Goal: Information Seeking & Learning: Learn about a topic

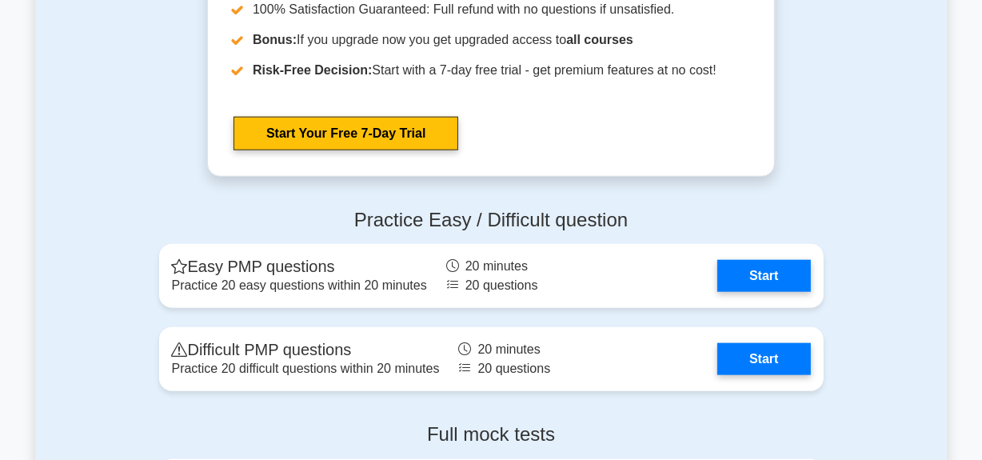
scroll to position [1600, 0]
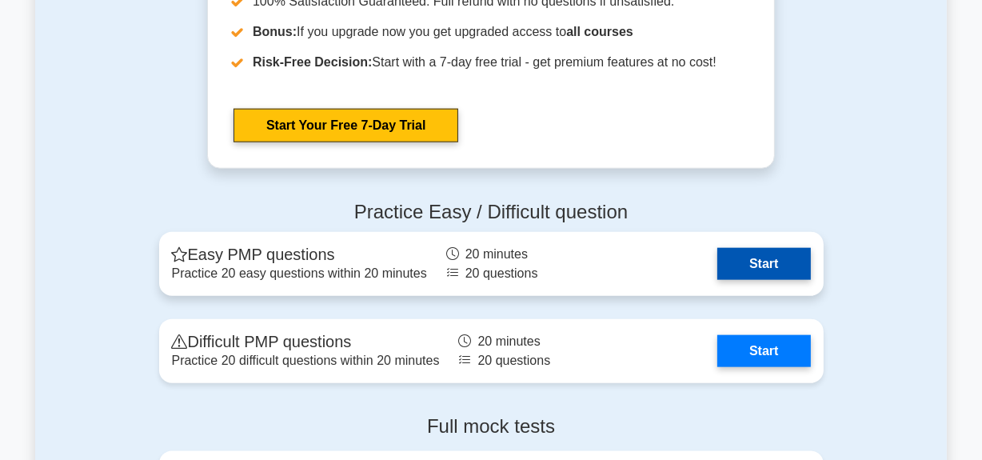
click at [777, 266] on link "Start" at bounding box center [763, 264] width 93 height 32
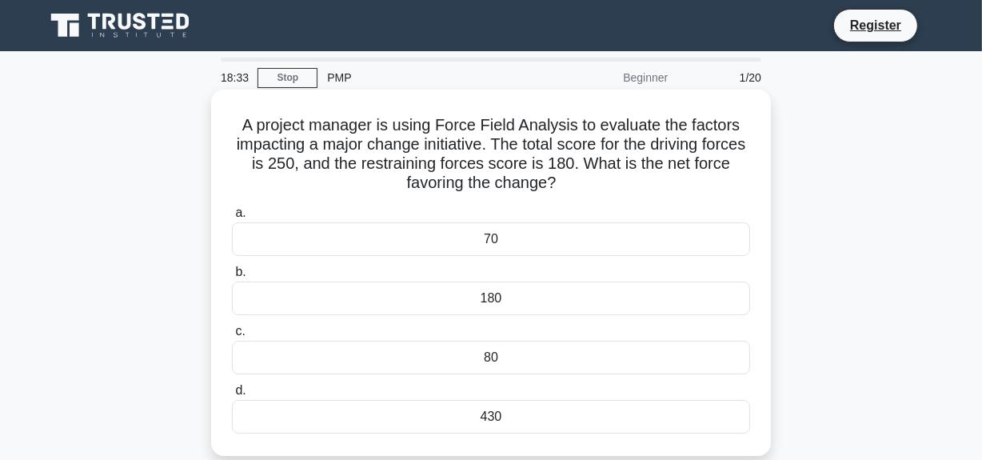
click at [506, 239] on div "70" at bounding box center [491, 239] width 518 height 34
click at [232, 218] on input "a. 70" at bounding box center [232, 213] width 0 height 10
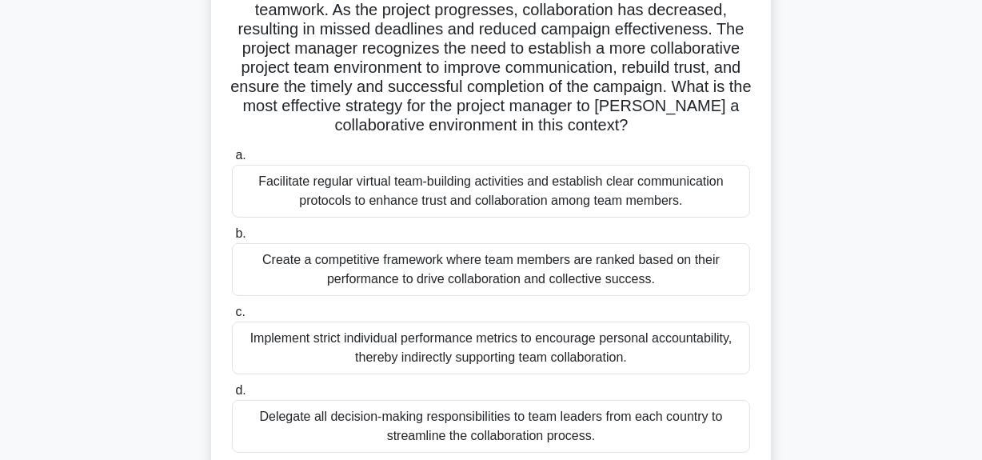
scroll to position [218, 0]
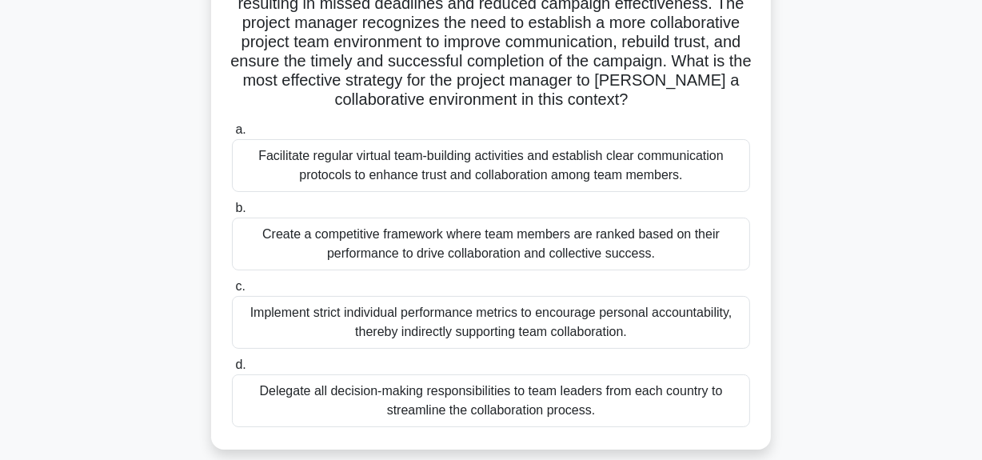
click at [391, 160] on div "Facilitate regular virtual team-building activities and establish clear communi…" at bounding box center [491, 165] width 518 height 53
click at [232, 135] on input "a. Facilitate regular virtual team-building activities and establish clear comm…" at bounding box center [232, 130] width 0 height 10
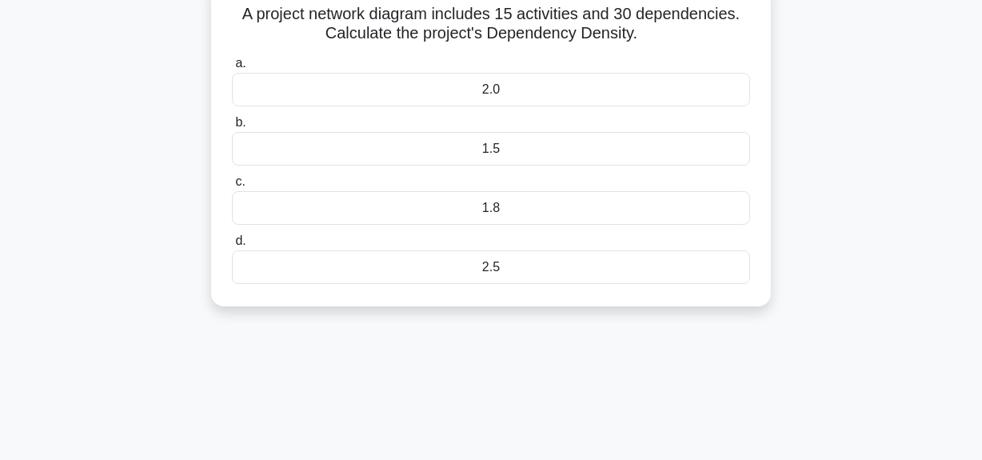
scroll to position [0, 0]
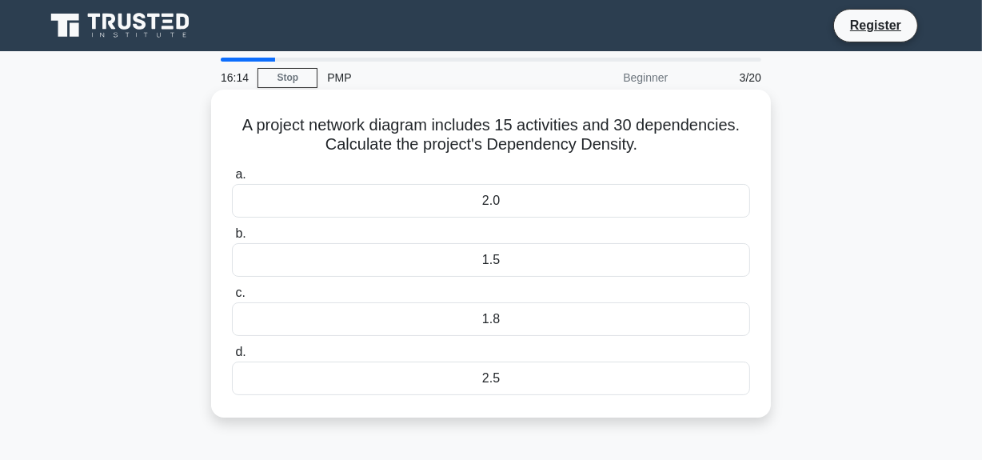
click at [498, 204] on div "2.0" at bounding box center [491, 201] width 518 height 34
click at [232, 180] on input "a. 2.0" at bounding box center [232, 175] width 0 height 10
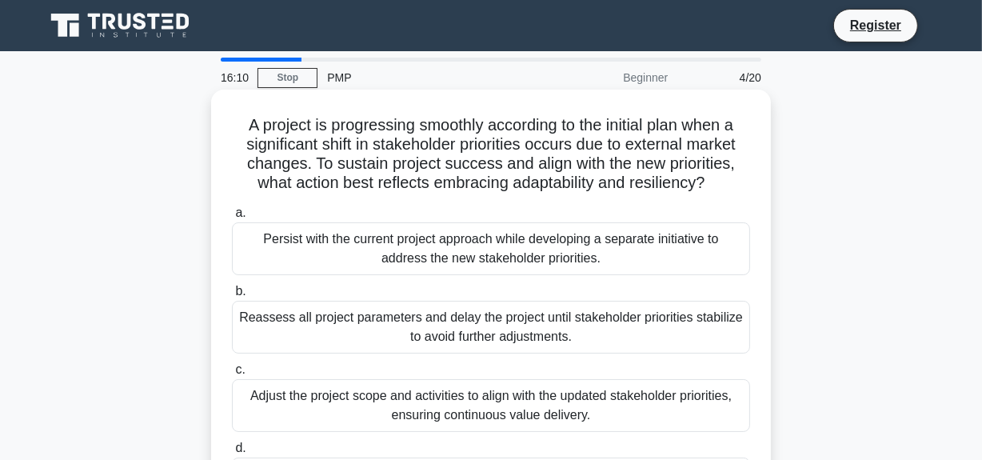
scroll to position [72, 0]
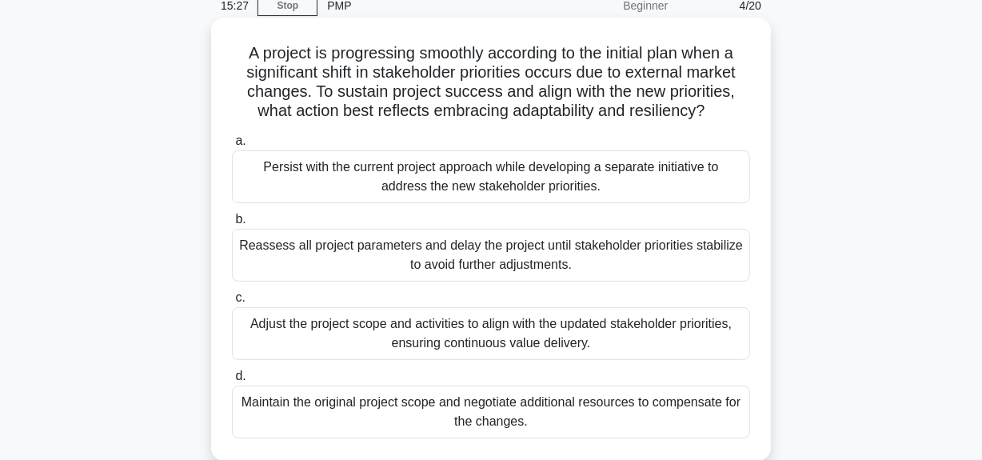
click at [461, 401] on div "Maintain the original project scope and negotiate additional resources to compe…" at bounding box center [491, 411] width 518 height 53
click at [232, 381] on input "d. Maintain the original project scope and negotiate additional resources to co…" at bounding box center [232, 376] width 0 height 10
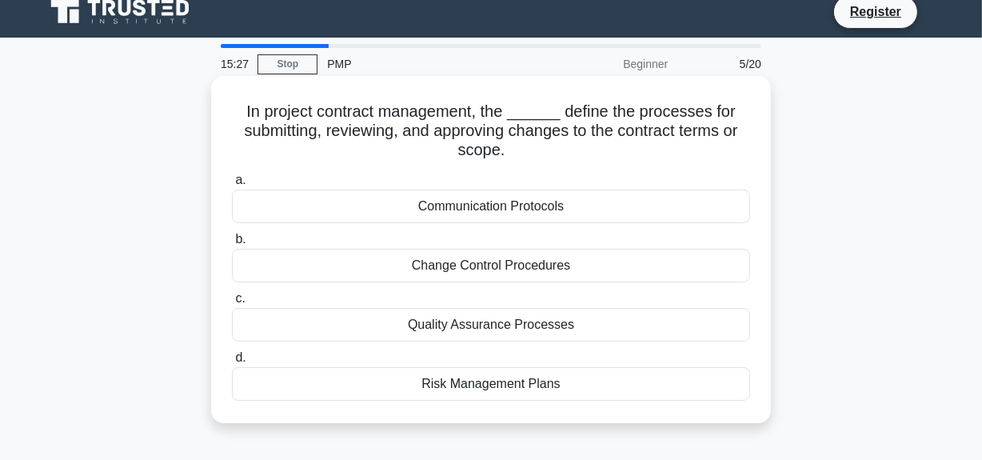
scroll to position [0, 0]
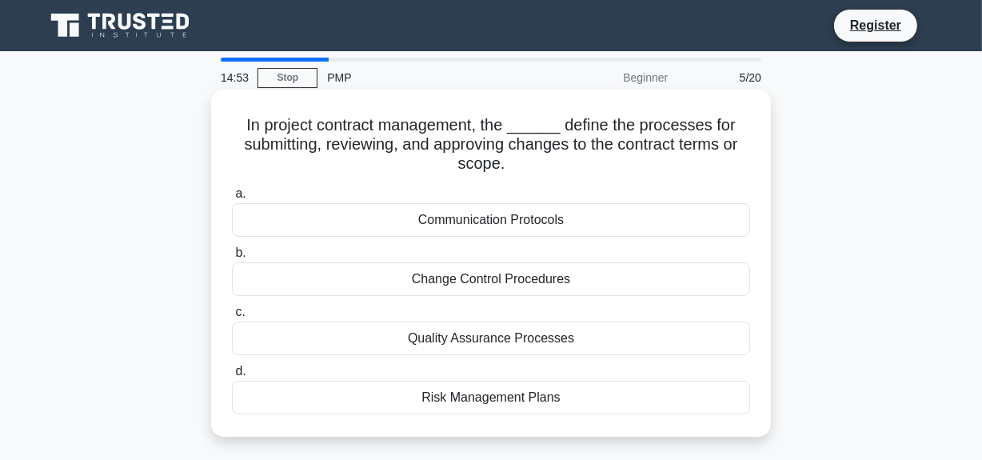
click at [480, 280] on div "Change Control Procedures" at bounding box center [491, 279] width 518 height 34
click at [232, 258] on input "b. Change Control Procedures" at bounding box center [232, 253] width 0 height 10
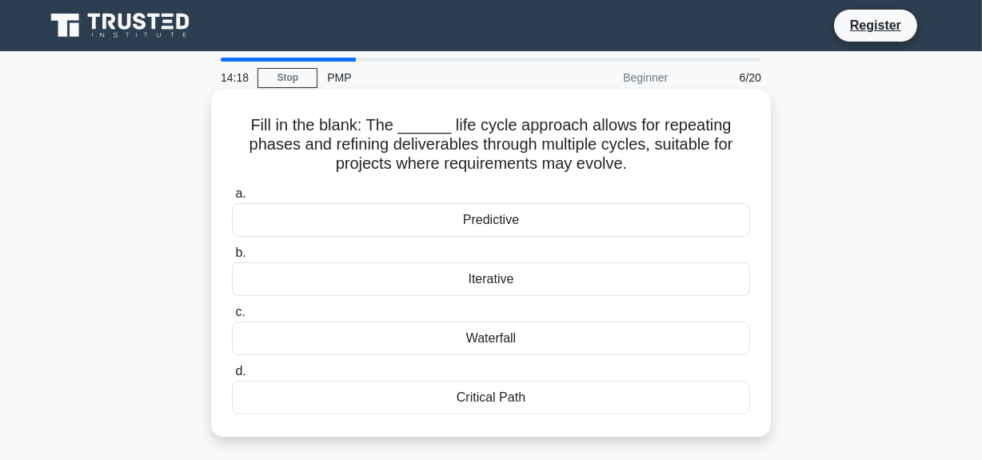
click at [501, 281] on div "Iterative" at bounding box center [491, 279] width 518 height 34
click at [232, 258] on input "b. Iterative" at bounding box center [232, 253] width 0 height 10
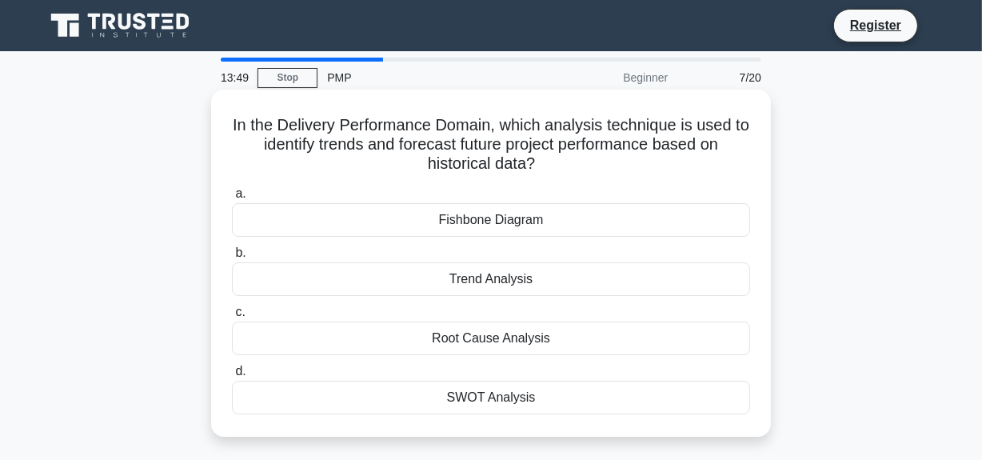
click at [505, 278] on div "Trend Analysis" at bounding box center [491, 279] width 518 height 34
click at [232, 258] on input "b. Trend Analysis" at bounding box center [232, 253] width 0 height 10
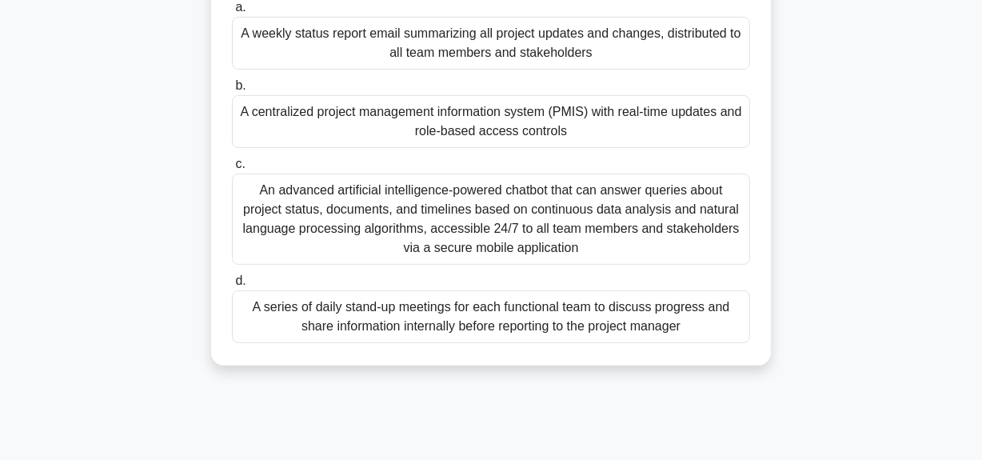
scroll to position [363, 0]
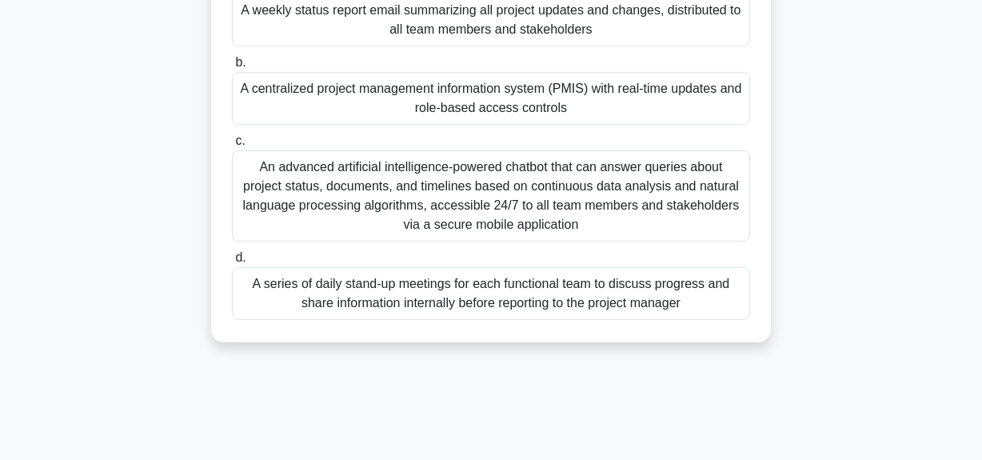
click at [476, 289] on div "A series of daily stand-up meetings for each functional team to discuss progres…" at bounding box center [491, 293] width 518 height 53
click at [232, 263] on input "d. A series of daily stand-up meetings for each functional team to discuss prog…" at bounding box center [232, 258] width 0 height 10
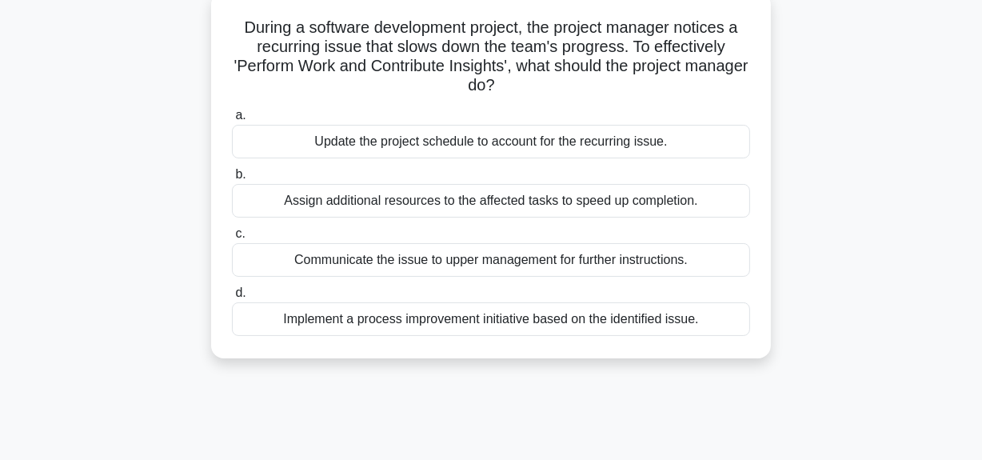
scroll to position [72, 0]
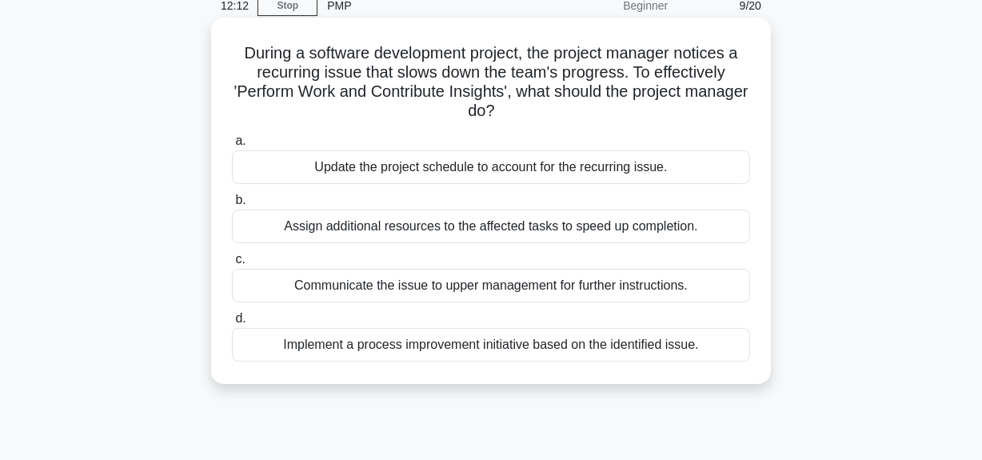
click at [433, 345] on div "Implement a process improvement initiative based on the identified issue." at bounding box center [491, 345] width 518 height 34
click at [232, 324] on input "d. Implement a process improvement initiative based on the identified issue." at bounding box center [232, 319] width 0 height 10
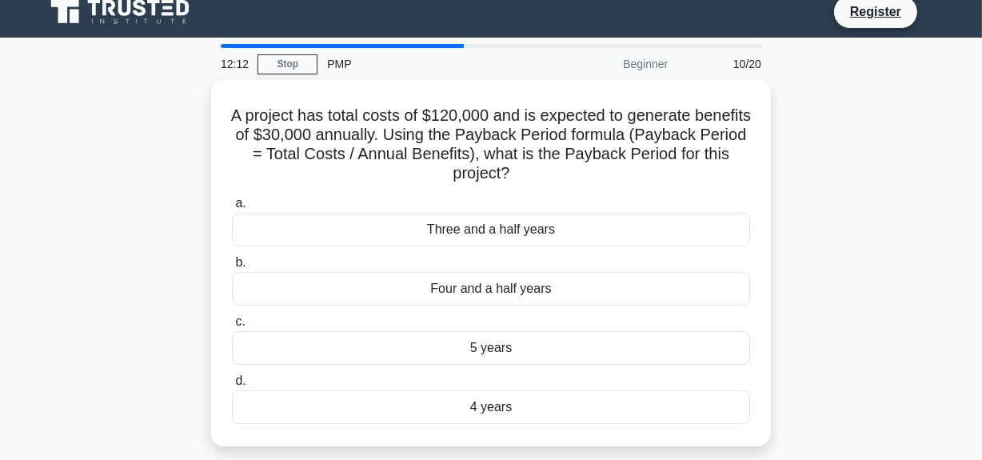
scroll to position [0, 0]
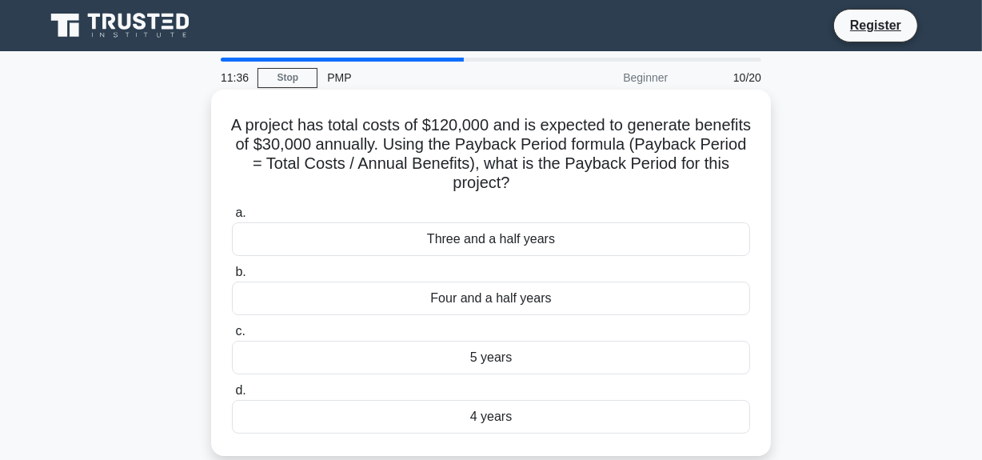
click at [500, 424] on div "4 years" at bounding box center [491, 417] width 518 height 34
click at [232, 396] on input "d. 4 years" at bounding box center [232, 390] width 0 height 10
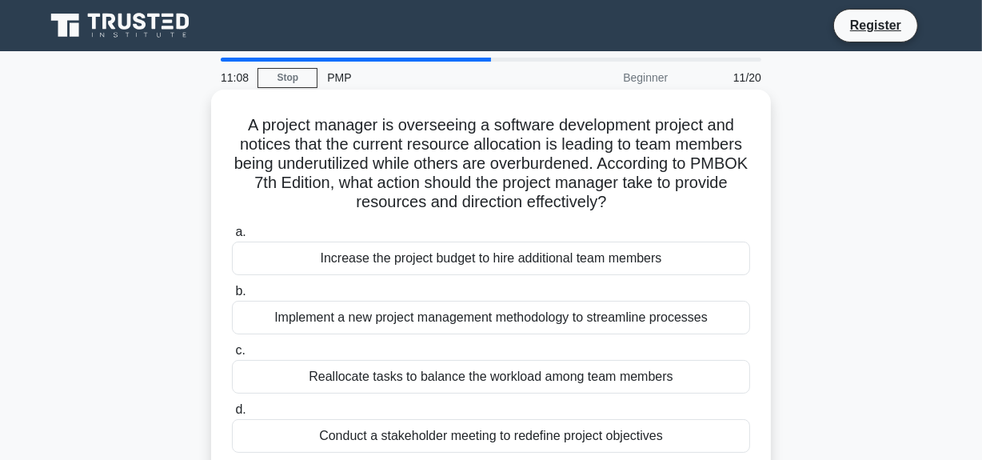
scroll to position [72, 0]
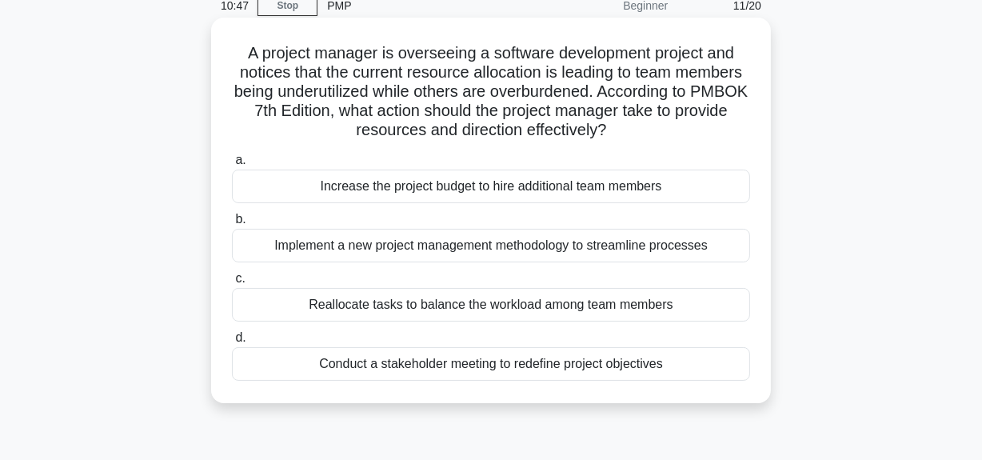
click at [491, 248] on div "Implement a new project management methodology to streamline processes" at bounding box center [491, 246] width 518 height 34
click at [232, 225] on input "b. Implement a new project management methodology to streamline processes" at bounding box center [232, 219] width 0 height 10
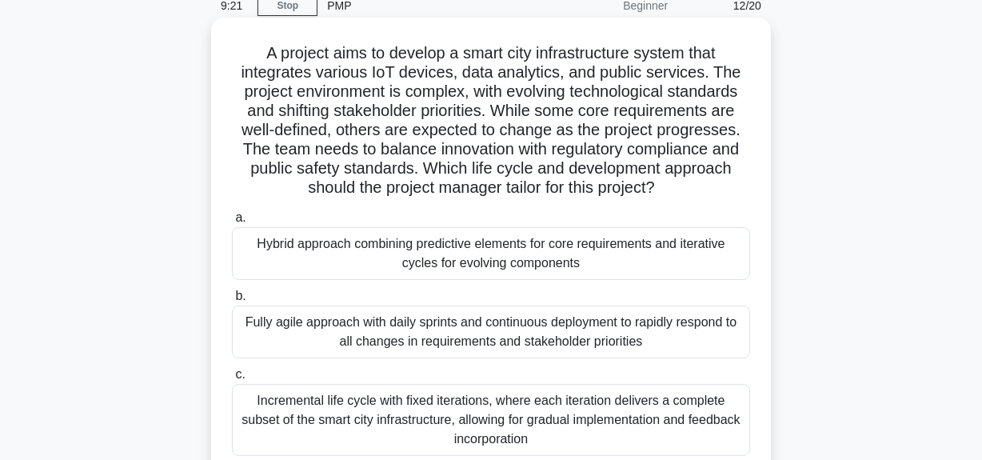
click at [375, 248] on div "Hybrid approach combining predictive elements for core requirements and iterati…" at bounding box center [491, 253] width 518 height 53
click at [232, 223] on input "a. Hybrid approach combining predictive elements for core requirements and iter…" at bounding box center [232, 218] width 0 height 10
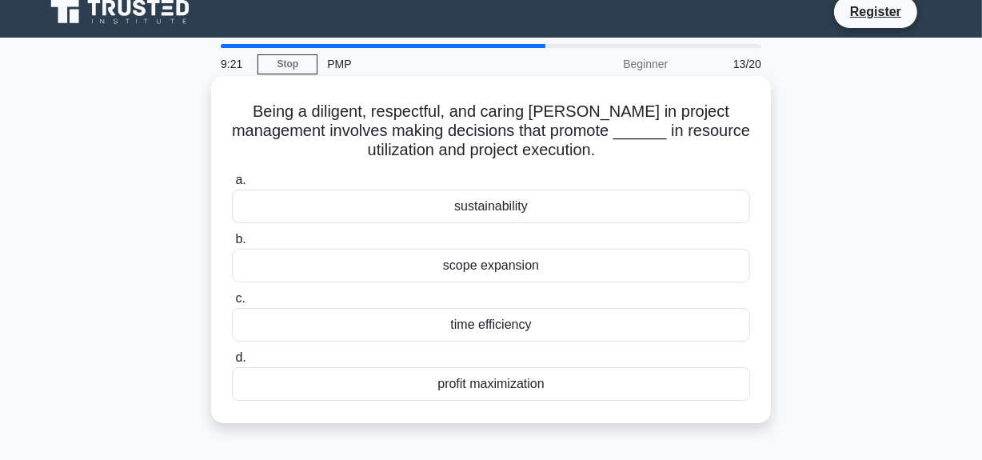
scroll to position [0, 0]
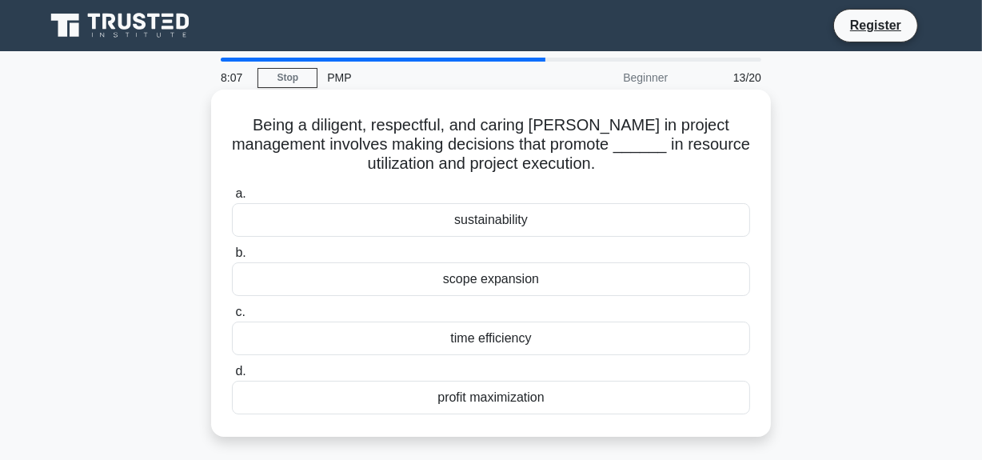
click at [509, 399] on div "profit maximization" at bounding box center [491, 398] width 518 height 34
click at [232, 377] on input "d. profit maximization" at bounding box center [232, 371] width 0 height 10
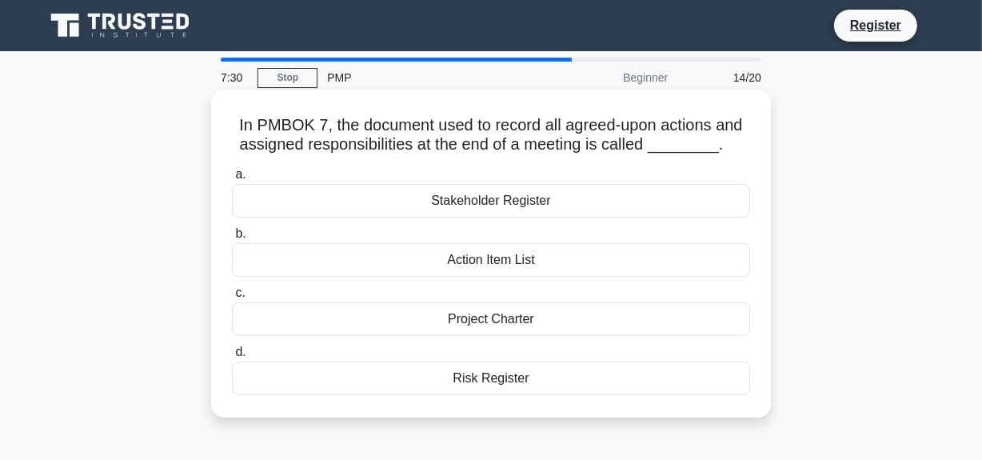
click at [499, 261] on div "Action Item List" at bounding box center [491, 260] width 518 height 34
click at [232, 239] on input "b. Action Item List" at bounding box center [232, 234] width 0 height 10
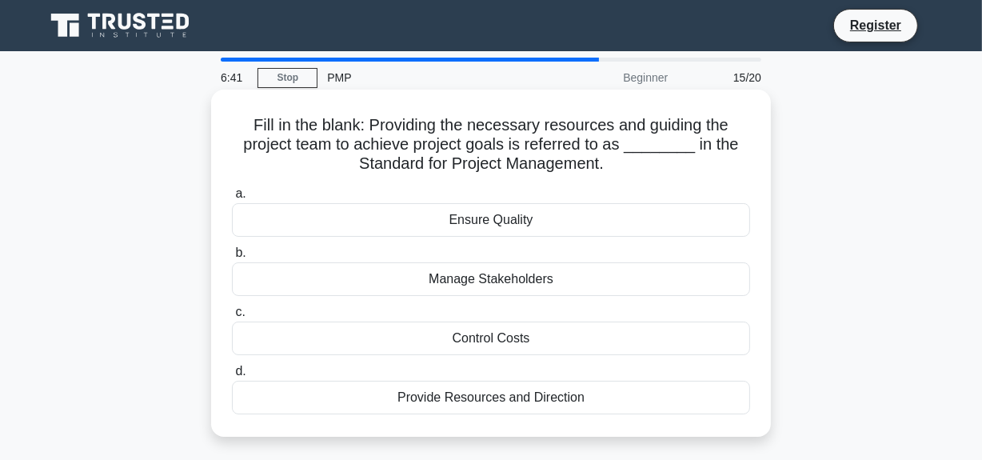
click at [526, 394] on div "Provide Resources and Direction" at bounding box center [491, 398] width 518 height 34
click at [232, 377] on input "d. Provide Resources and Direction" at bounding box center [232, 371] width 0 height 10
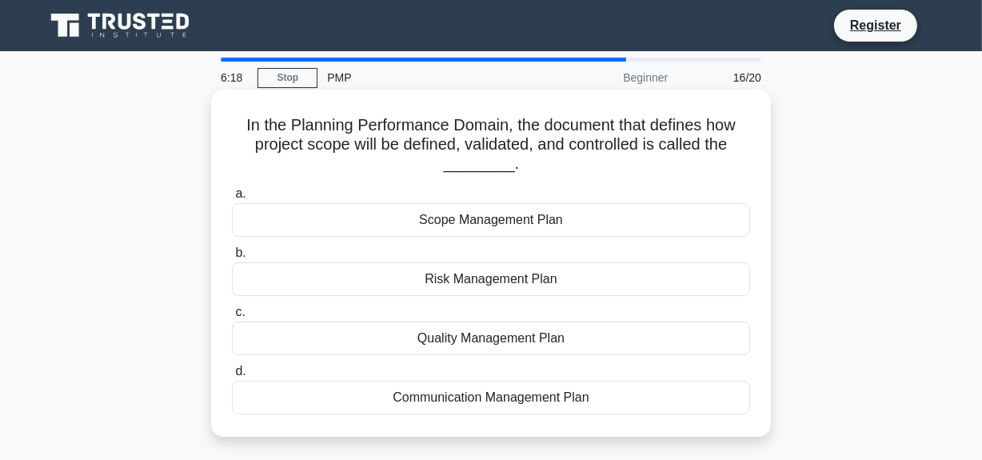
click at [475, 224] on div "Scope Management Plan" at bounding box center [491, 220] width 518 height 34
click at [232, 199] on input "a. Scope Management Plan" at bounding box center [232, 194] width 0 height 10
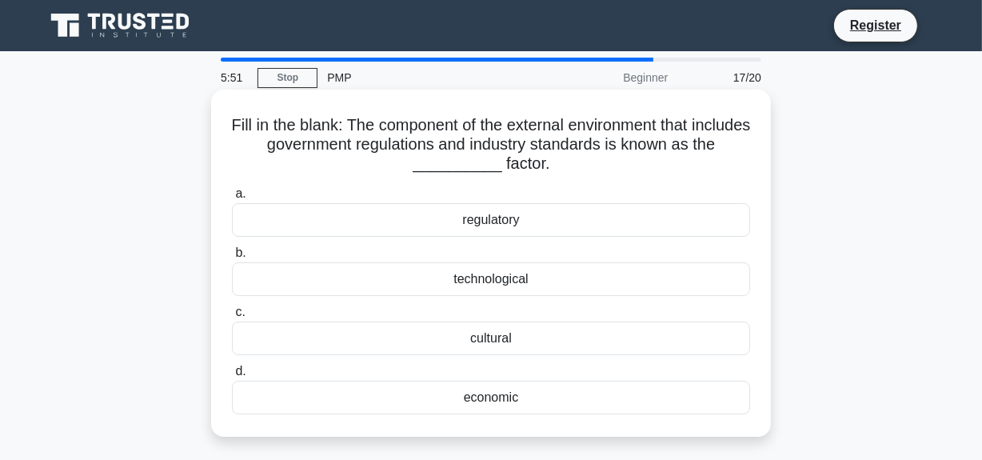
click at [483, 225] on div "regulatory" at bounding box center [491, 220] width 518 height 34
click at [232, 199] on input "a. regulatory" at bounding box center [232, 194] width 0 height 10
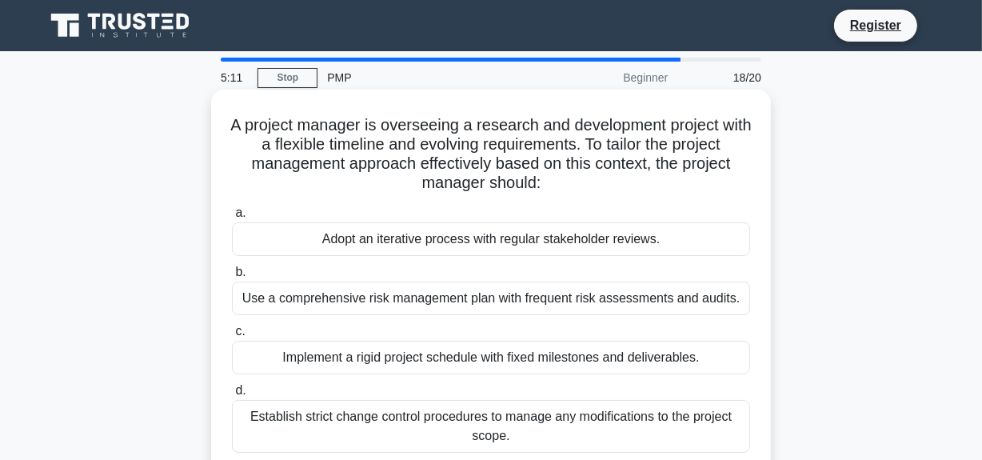
click at [462, 237] on div "Adopt an iterative process with regular stakeholder reviews." at bounding box center [491, 239] width 518 height 34
click at [232, 218] on input "a. Adopt an iterative process with regular stakeholder reviews." at bounding box center [232, 213] width 0 height 10
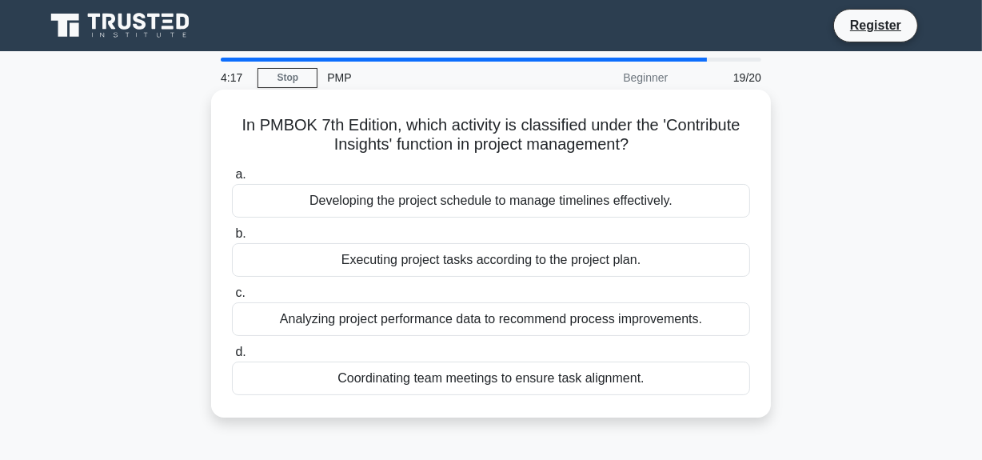
click at [467, 320] on div "Analyzing project performance data to recommend process improvements." at bounding box center [491, 319] width 518 height 34
click at [232, 298] on input "c. Analyzing project performance data to recommend process improvements." at bounding box center [232, 293] width 0 height 10
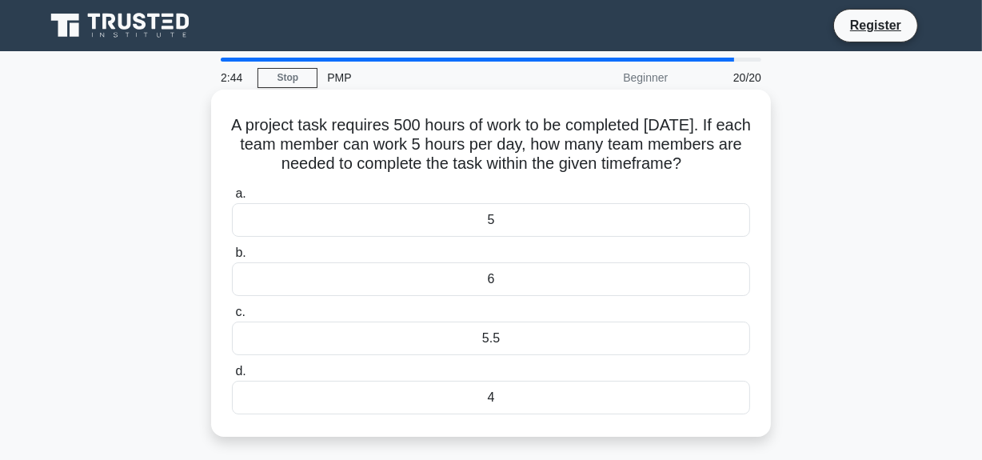
click at [468, 237] on div "5" at bounding box center [491, 220] width 518 height 34
click at [232, 199] on input "a. 5" at bounding box center [232, 194] width 0 height 10
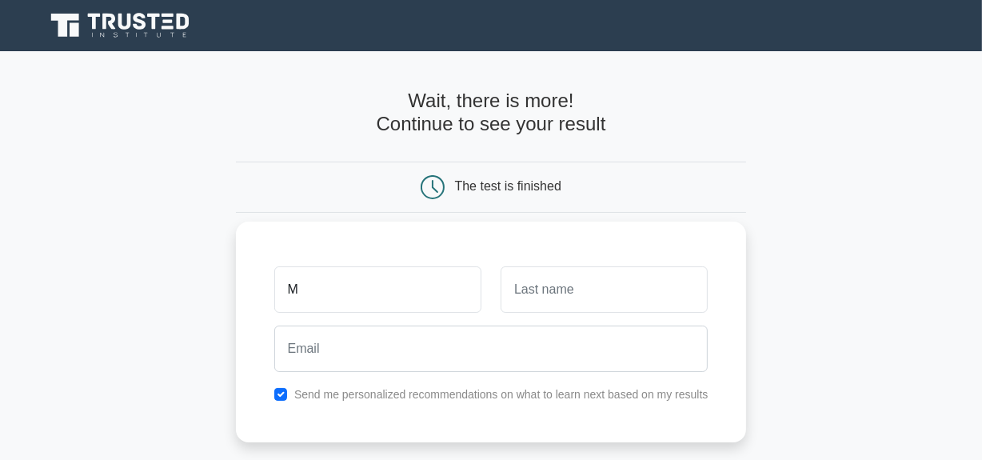
type input "Mohammad"
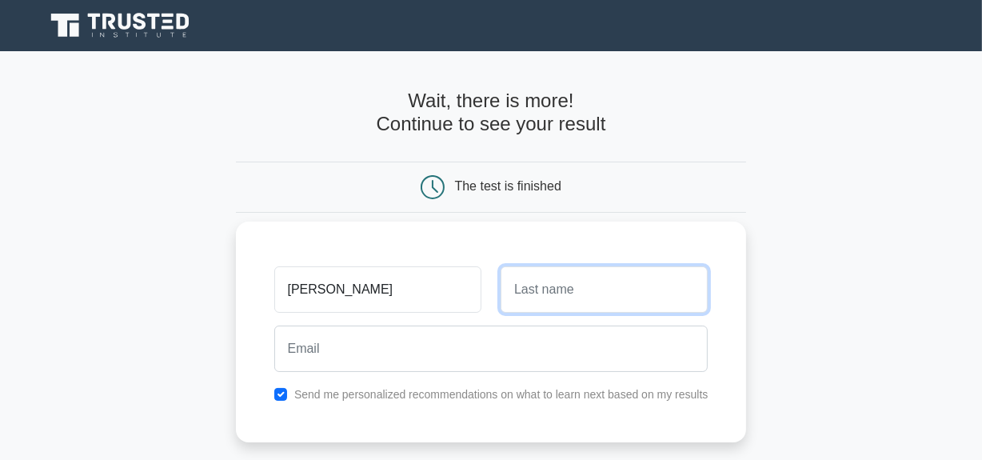
click at [555, 290] on input "text" at bounding box center [604, 289] width 207 height 46
type input "Nasir"
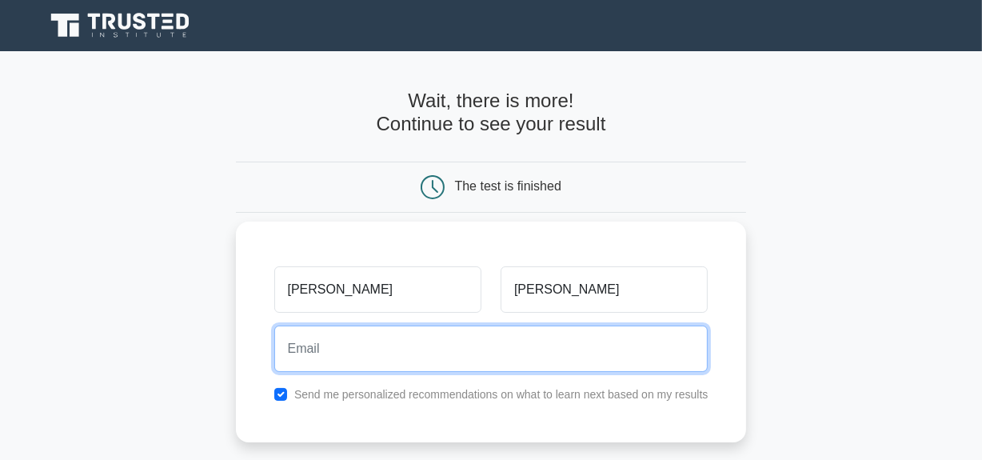
click at [414, 351] on input "email" at bounding box center [491, 349] width 434 height 46
type input "nasir.nooristan@gmail.com"
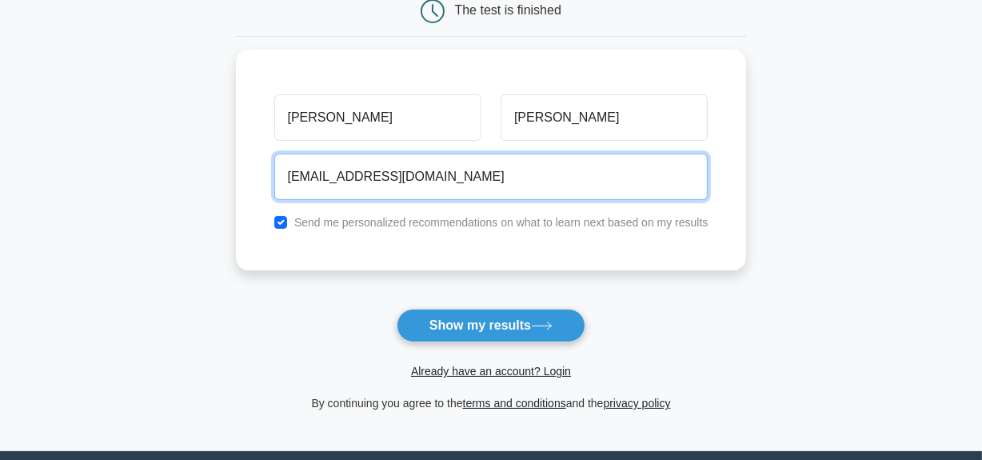
scroll to position [218, 0]
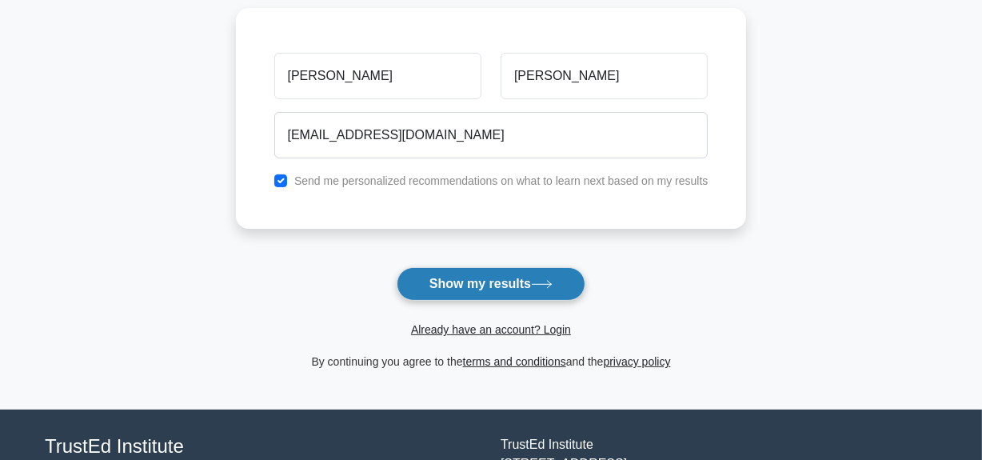
click at [480, 287] on button "Show my results" at bounding box center [491, 284] width 189 height 34
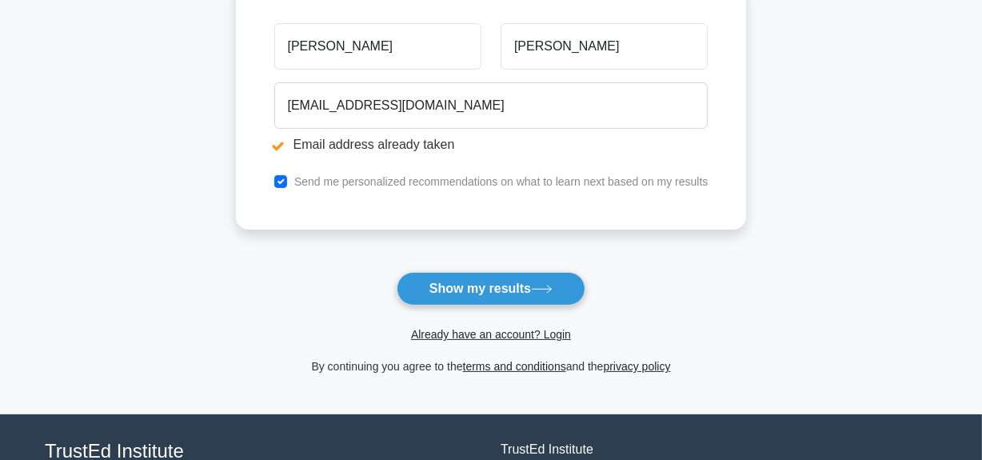
scroll to position [363, 0]
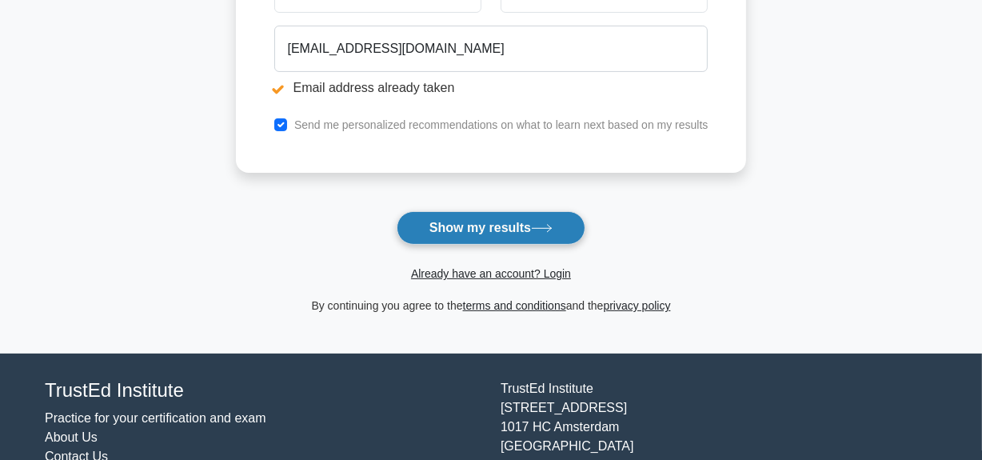
click at [475, 229] on button "Show my results" at bounding box center [491, 228] width 189 height 34
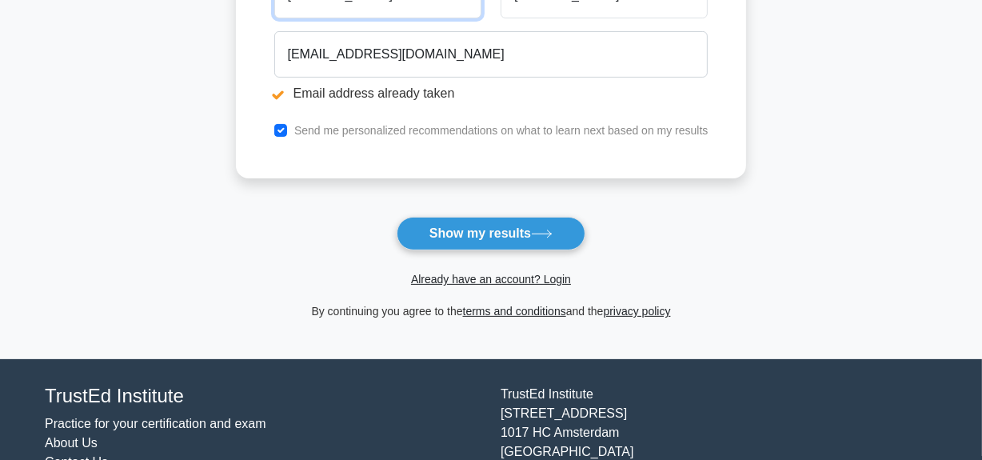
scroll to position [363, 0]
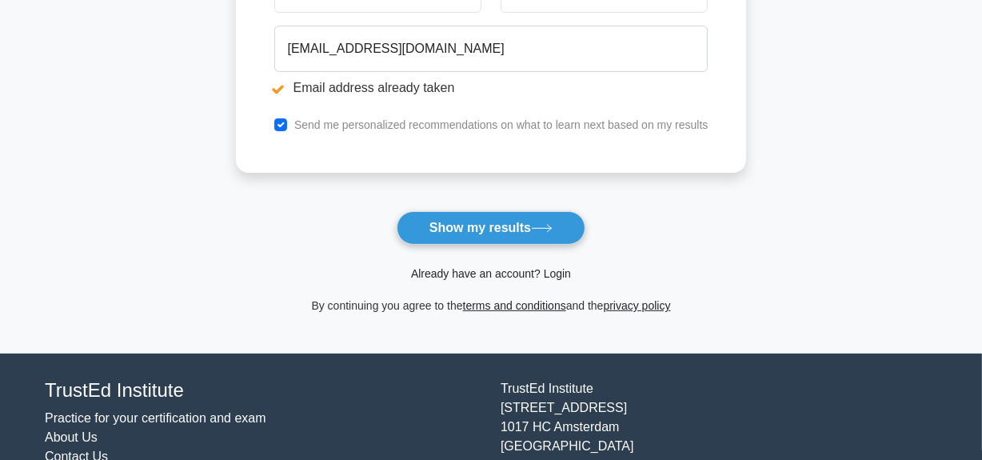
click at [537, 272] on link "Already have an account? Login" at bounding box center [491, 273] width 160 height 13
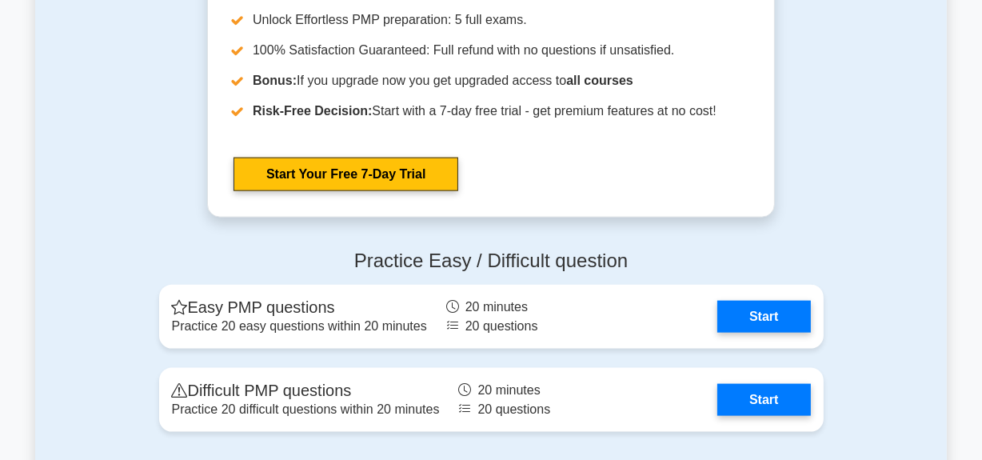
scroll to position [1744, 0]
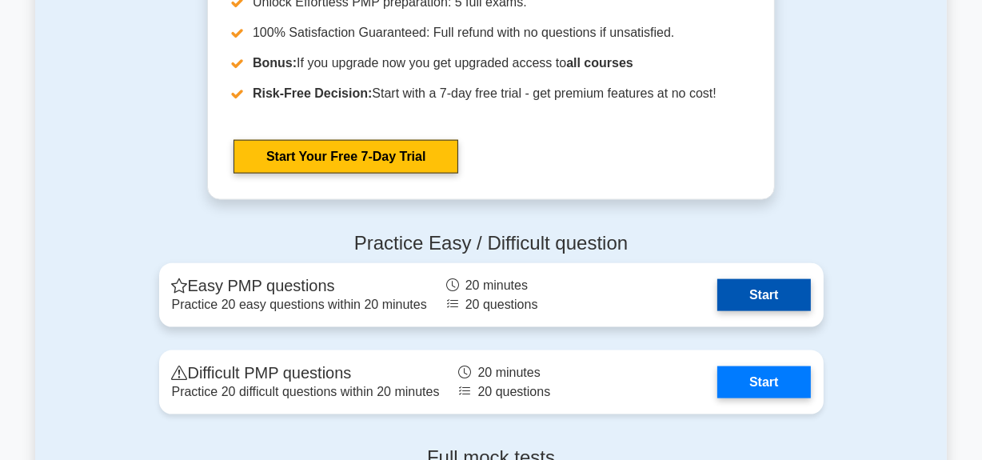
click at [777, 298] on link "Start" at bounding box center [763, 295] width 93 height 32
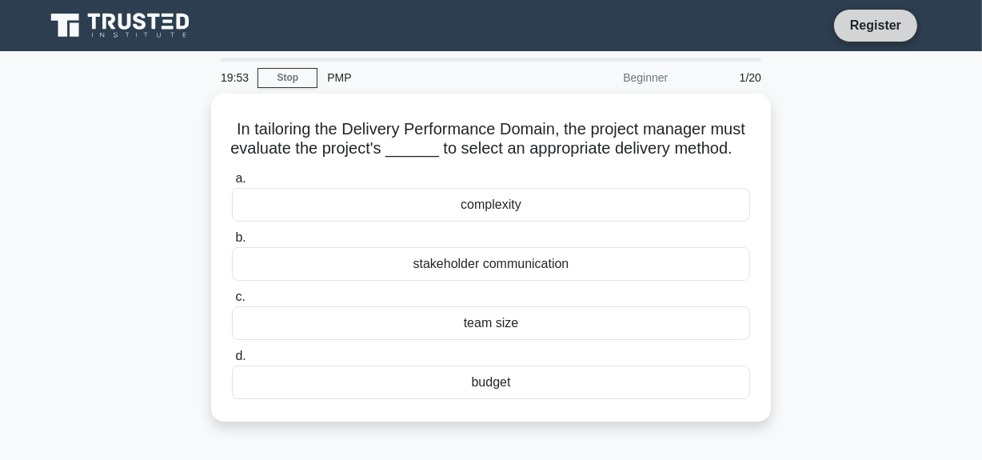
click at [876, 27] on link "Register" at bounding box center [876, 25] width 70 height 20
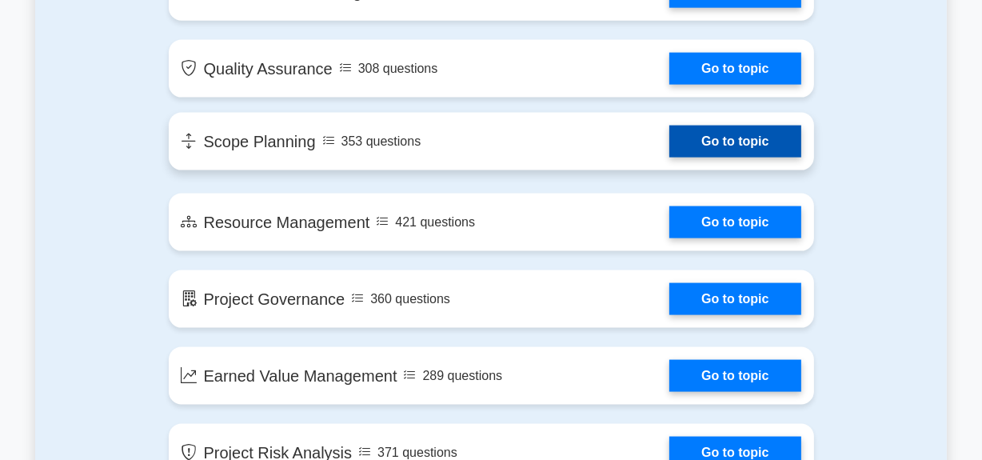
scroll to position [2181, 0]
